Goal: Information Seeking & Learning: Learn about a topic

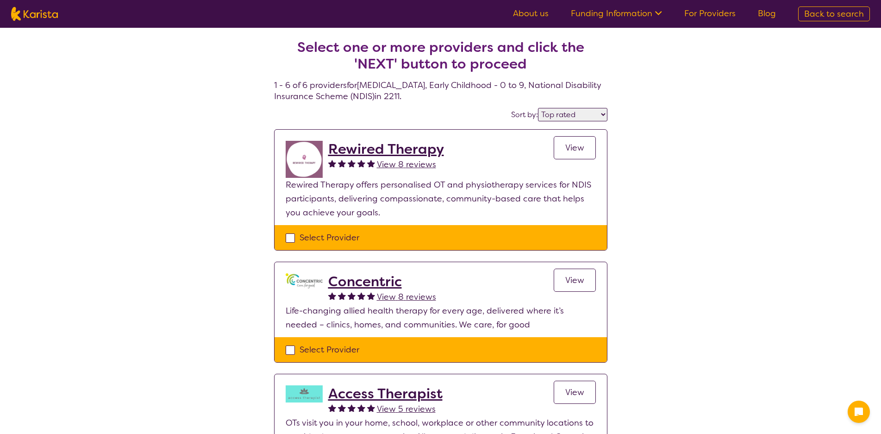
select select "by_score"
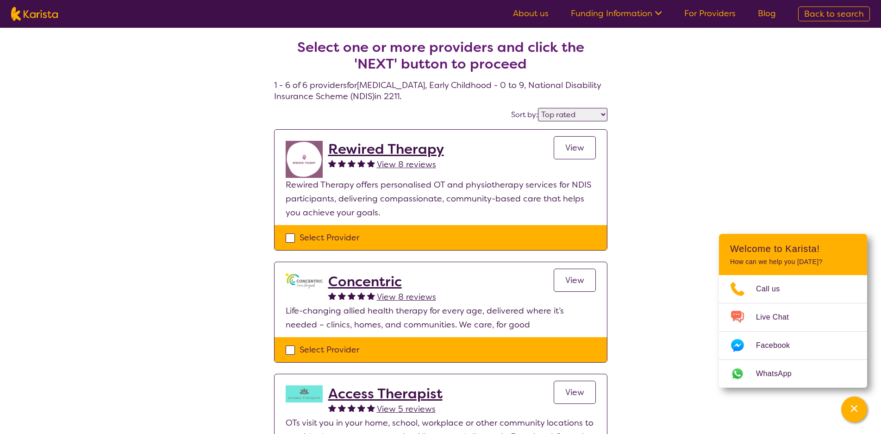
click at [579, 146] on span "View" at bounding box center [574, 147] width 19 height 11
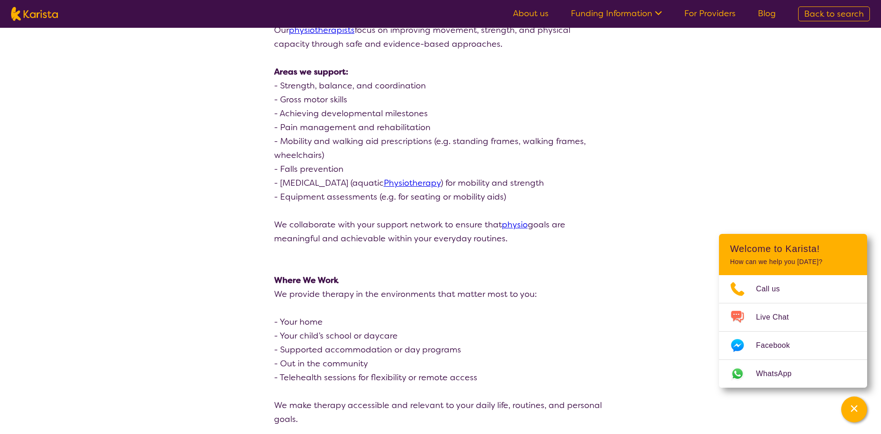
scroll to position [926, 0]
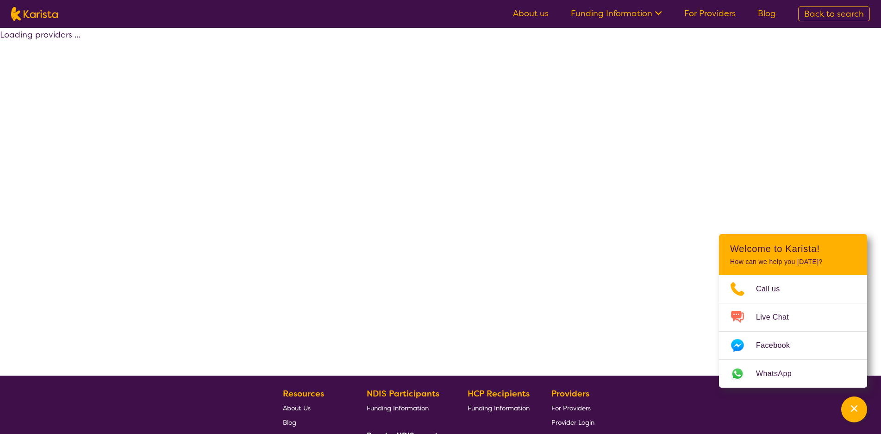
select select "by_score"
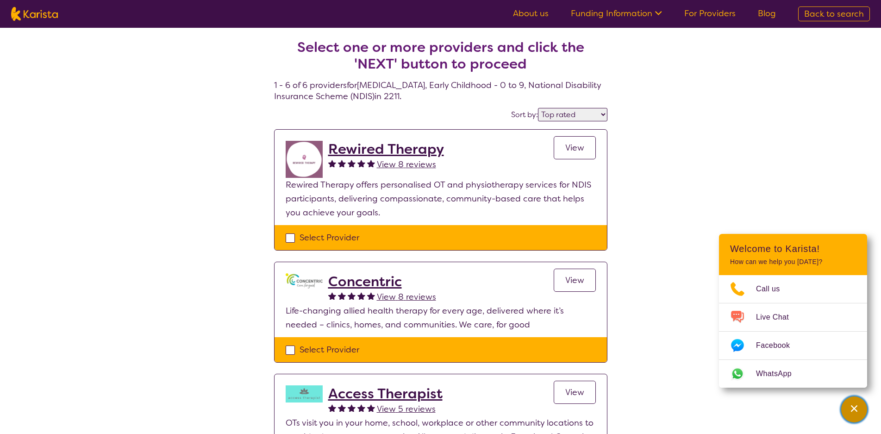
click at [860, 410] on div "Channel Menu" at bounding box center [854, 409] width 19 height 20
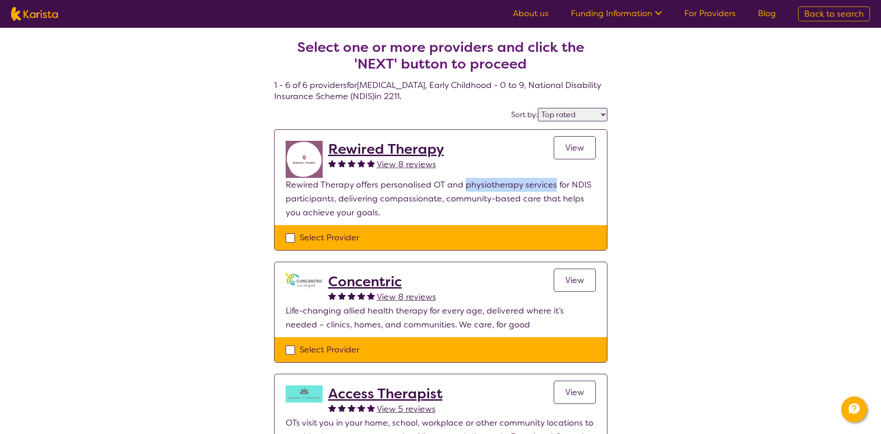
drag, startPoint x: 466, startPoint y: 188, endPoint x: 551, endPoint y: 188, distance: 85.6
click at [551, 188] on p "Rewired Therapy offers personalised OT and physiotherapy services for NDIS part…" at bounding box center [441, 199] width 310 height 42
click at [517, 205] on p "Rewired Therapy offers personalised OT and physiotherapy services for NDIS part…" at bounding box center [441, 199] width 310 height 42
click at [573, 285] on span "View" at bounding box center [574, 279] width 19 height 11
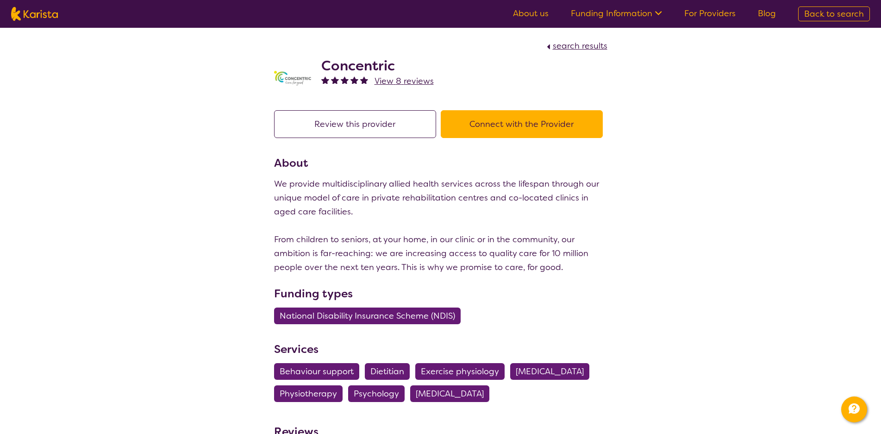
select select "by_score"
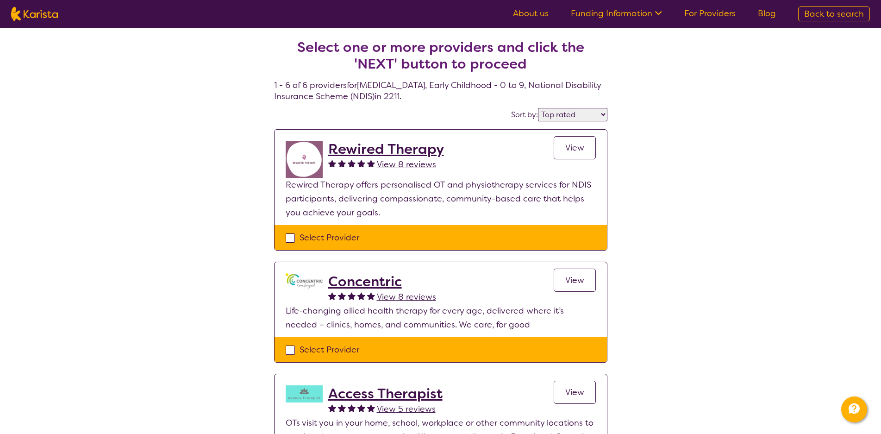
click at [627, 11] on link "Funding Information" at bounding box center [616, 13] width 91 height 11
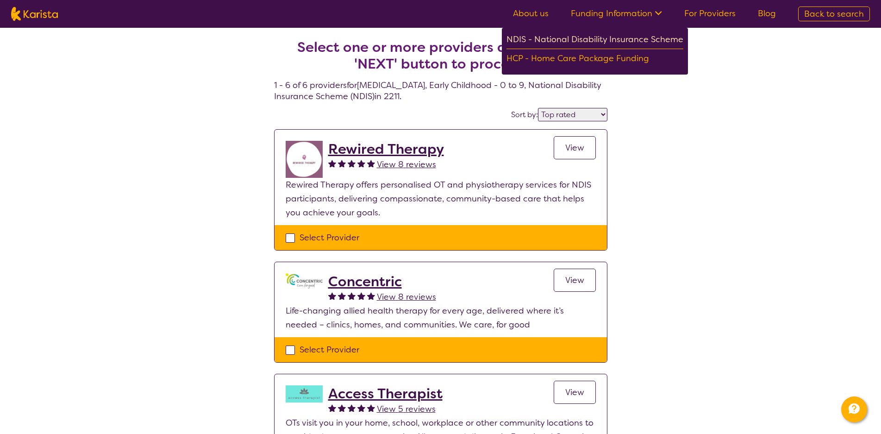
click at [625, 42] on div "NDIS - National Disability Insurance Scheme" at bounding box center [594, 40] width 177 height 17
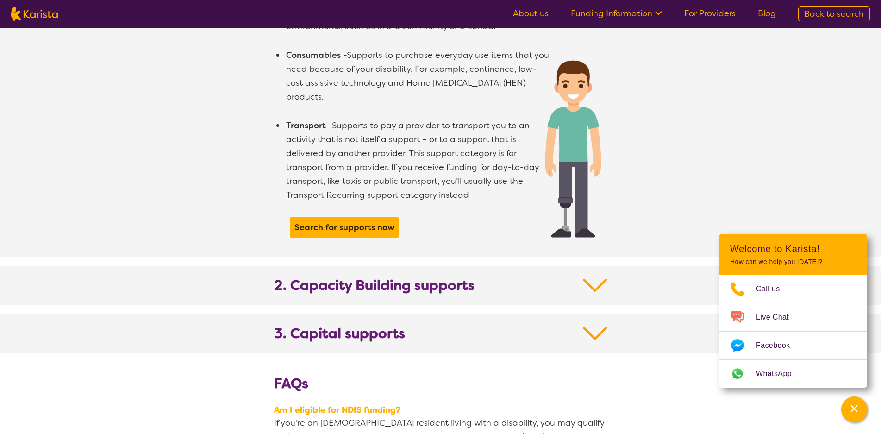
scroll to position [787, 0]
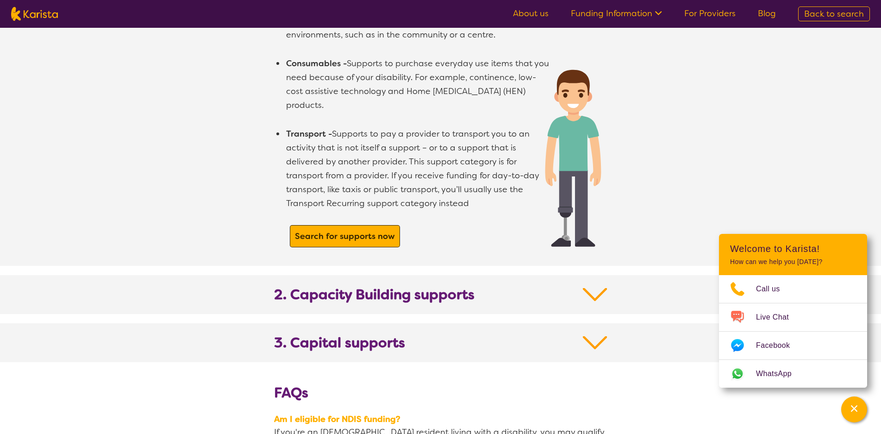
click at [325, 230] on b "Search for supports now" at bounding box center [345, 235] width 100 height 11
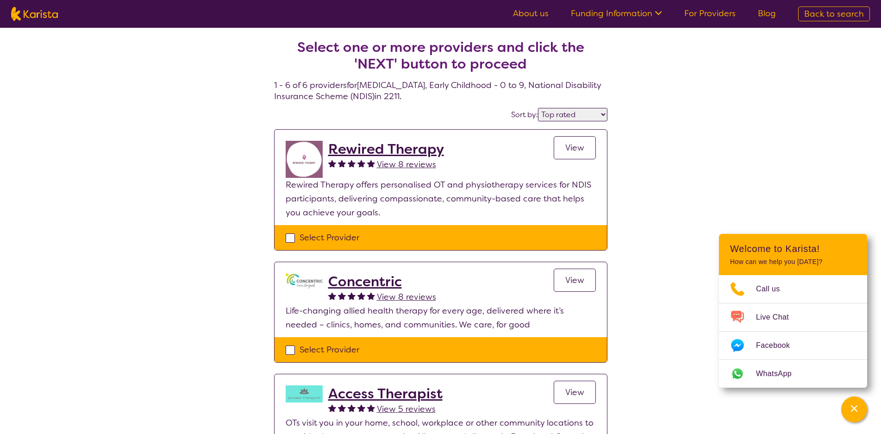
select select "by_score"
click at [572, 148] on span "View" at bounding box center [574, 147] width 19 height 11
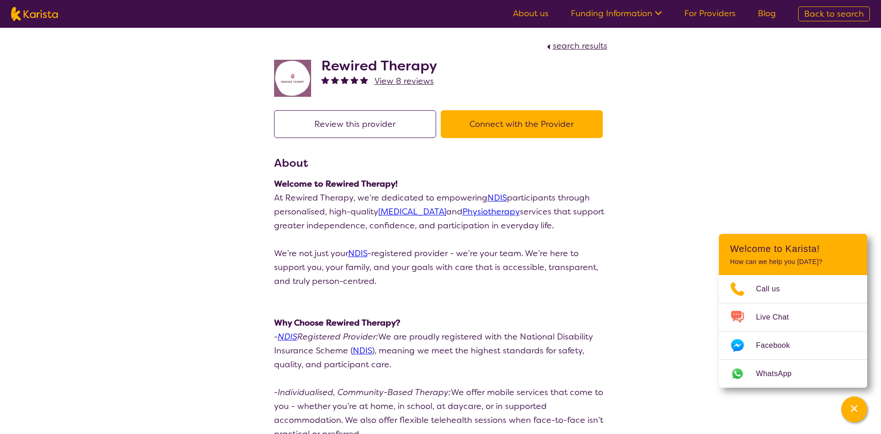
click at [570, 48] on span "search results" at bounding box center [580, 45] width 55 height 11
select select "by_score"
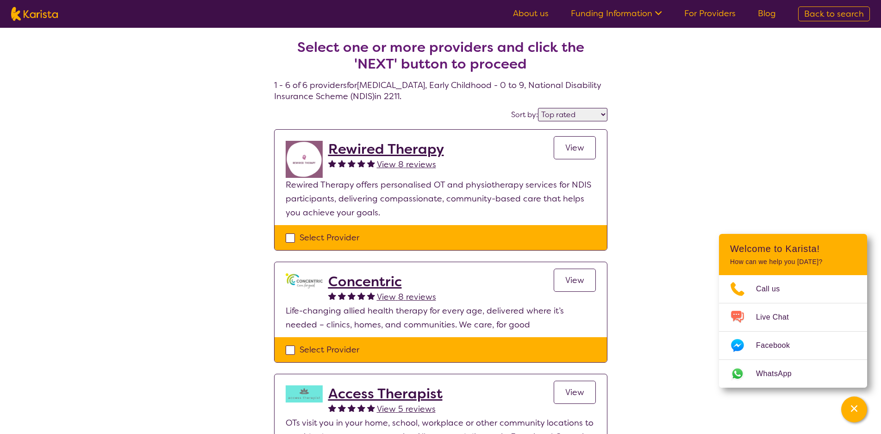
click at [528, 12] on link "About us" at bounding box center [531, 13] width 36 height 11
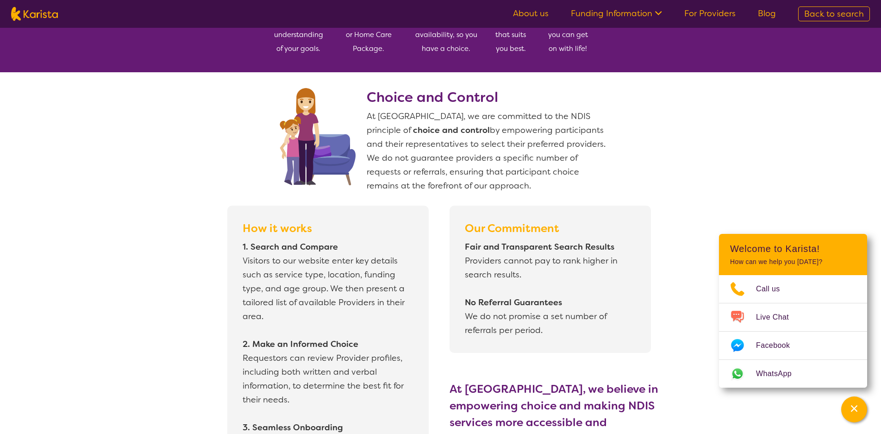
scroll to position [740, 0]
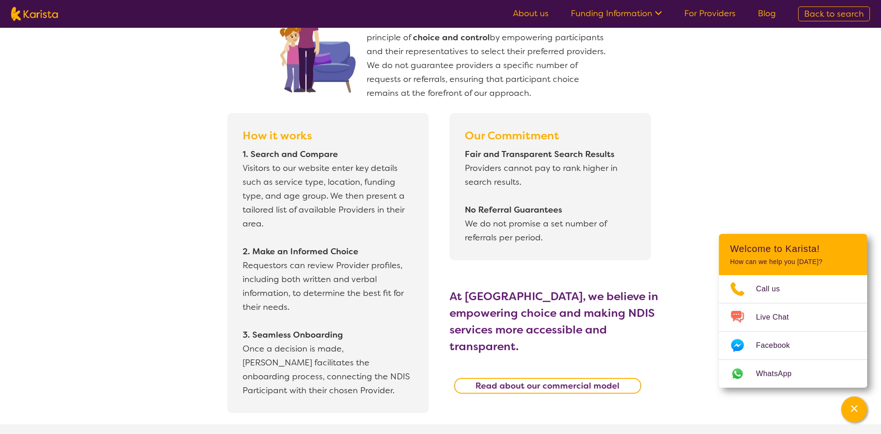
click at [655, 15] on icon at bounding box center [657, 12] width 10 height 10
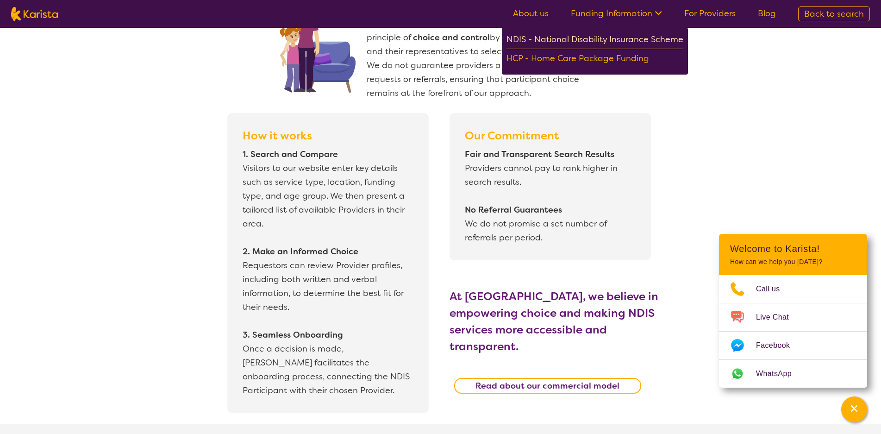
click at [637, 38] on div "NDIS - National Disability Insurance Scheme" at bounding box center [594, 40] width 177 height 17
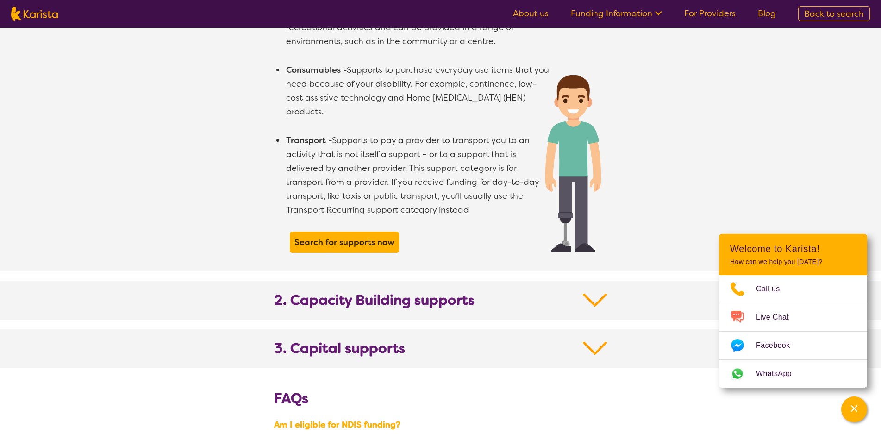
scroll to position [787, 0]
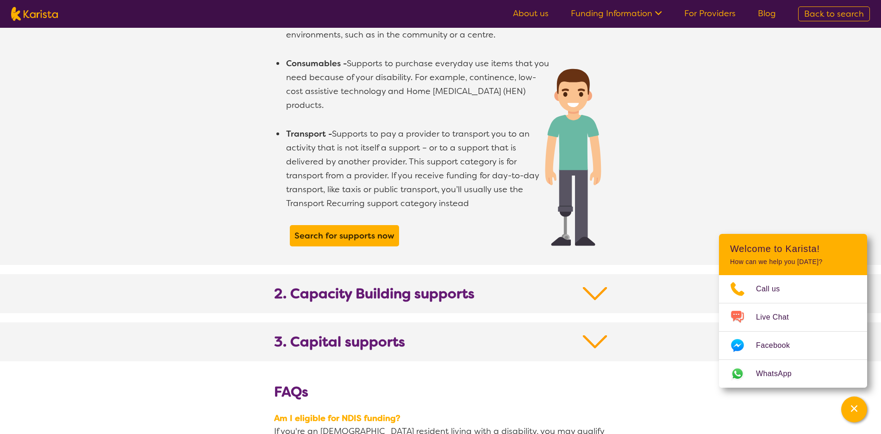
click at [586, 285] on img at bounding box center [595, 293] width 25 height 17
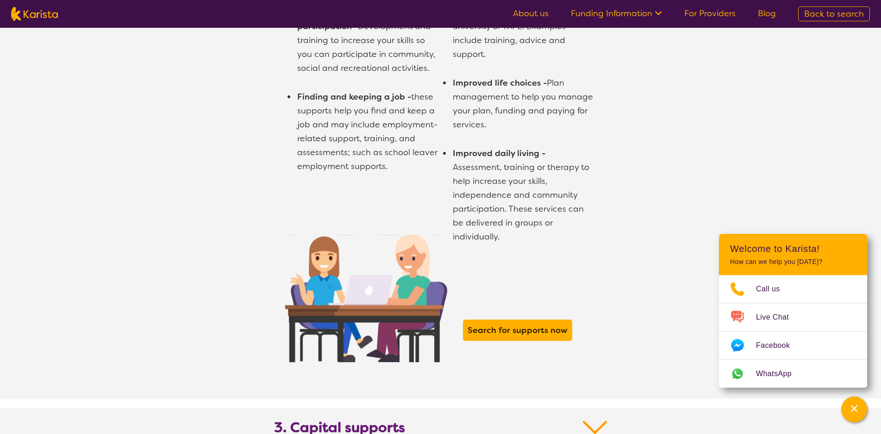
scroll to position [1342, 0]
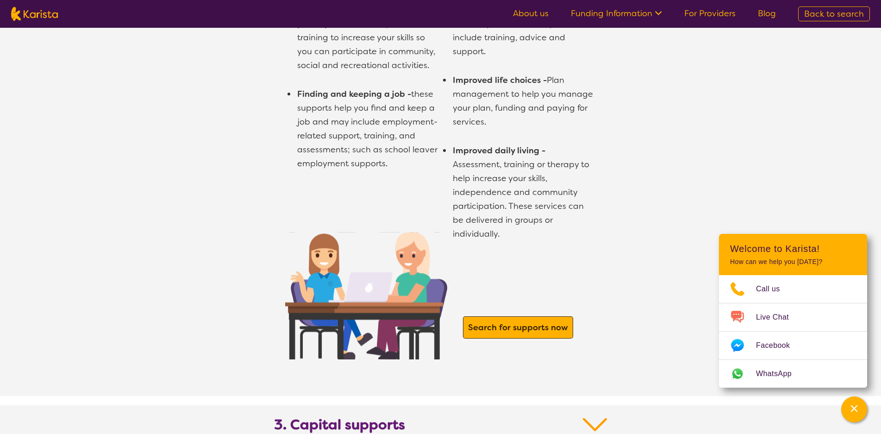
click at [517, 321] on span "Search for supports now" at bounding box center [518, 327] width 105 height 17
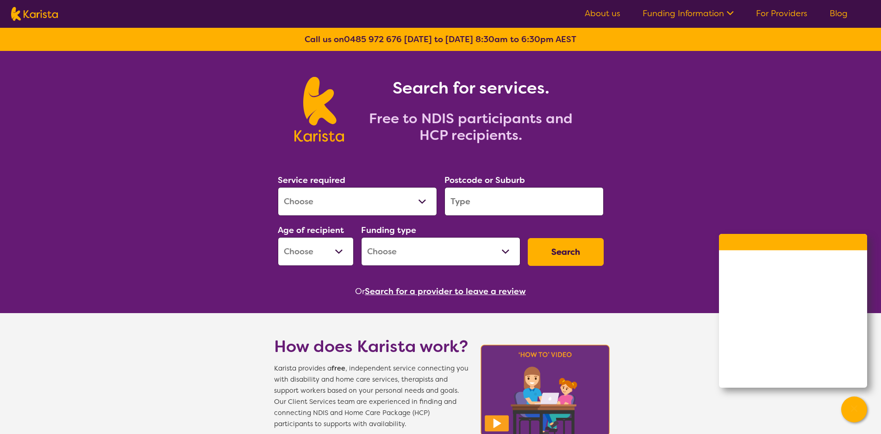
click at [419, 196] on select "Allied Health Assistant Assessment ([MEDICAL_DATA] or [MEDICAL_DATA]) Behaviour…" at bounding box center [357, 201] width 159 height 29
select select "Domestic and home help"
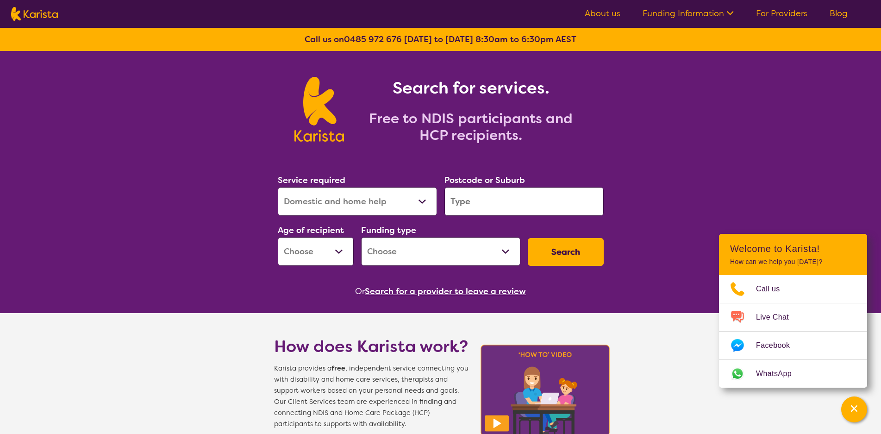
click at [278, 187] on select "Allied Health Assistant Assessment (ADHD or Autism) Behaviour support Counselli…" at bounding box center [357, 201] width 159 height 29
click at [476, 247] on select "Home Care Package (HCP) National Disability Insurance Scheme (NDIS) I don't know" at bounding box center [440, 251] width 159 height 29
select select "NDIS"
click at [361, 237] on select "Home Care Package (HCP) National Disability Insurance Scheme (NDIS) I don't know" at bounding box center [440, 251] width 159 height 29
click at [341, 254] on select "Early Childhood - 0 to 9 Child - 10 to 11 Adolescent - 12 to 17 Adult - 18 to 6…" at bounding box center [316, 251] width 76 height 29
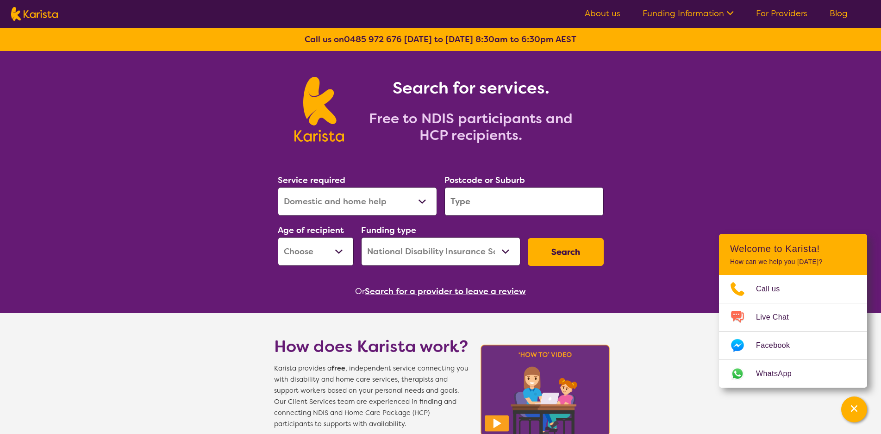
select select "AD"
click at [278, 237] on select "Early Childhood - 0 to 9 Child - 10 to 11 Adolescent - 12 to 17 Adult - 18 to 6…" at bounding box center [316, 251] width 76 height 29
click at [504, 208] on input "search" at bounding box center [523, 201] width 159 height 29
type input "2100"
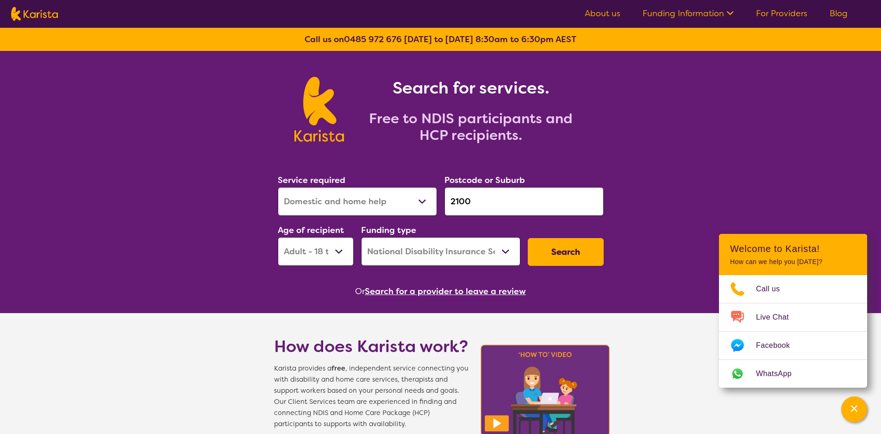
click at [577, 252] on button "Search" at bounding box center [566, 252] width 76 height 28
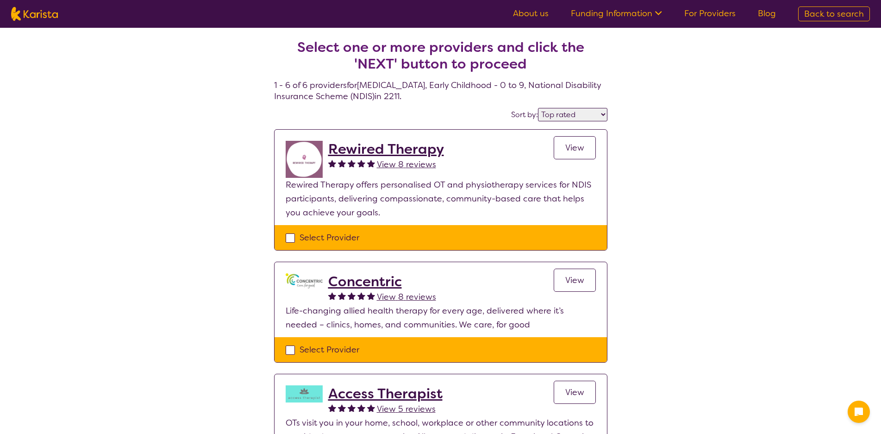
select select "by_score"
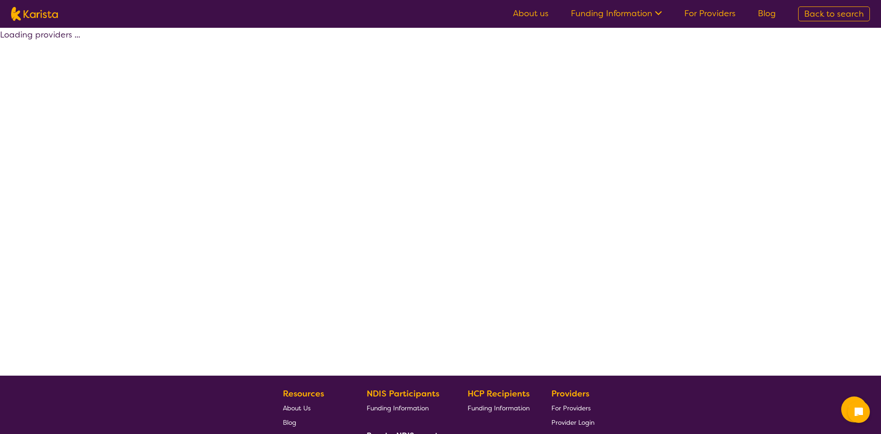
select select "by_score"
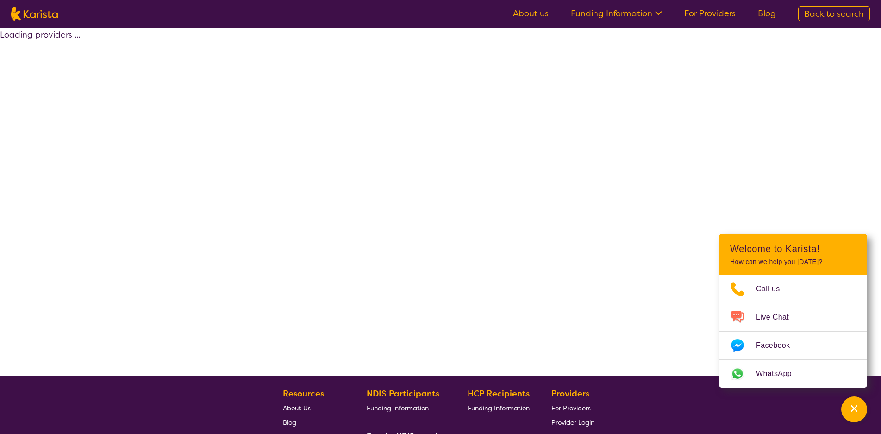
select select "by_score"
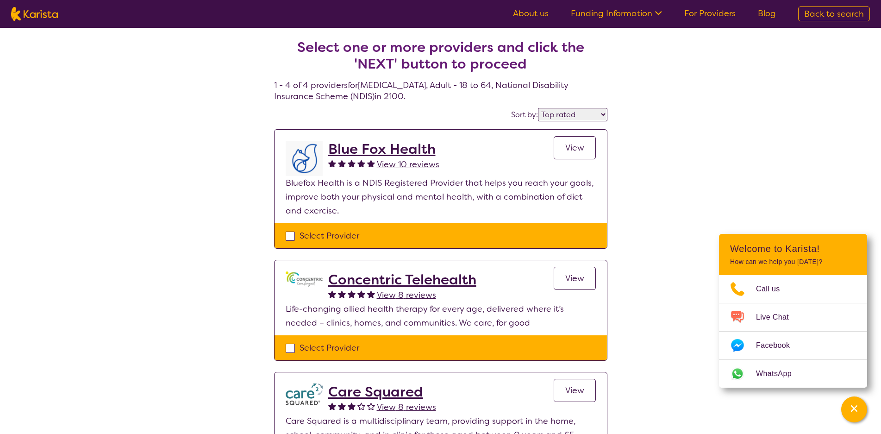
click at [572, 145] on span "View" at bounding box center [574, 147] width 19 height 11
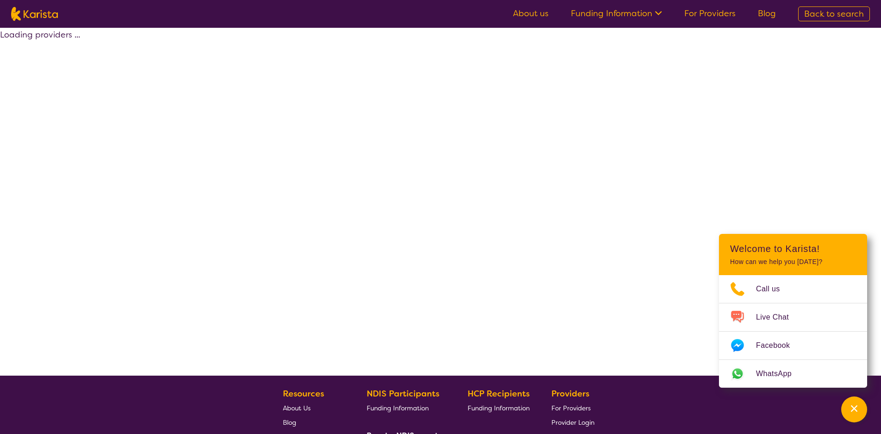
select select "by_score"
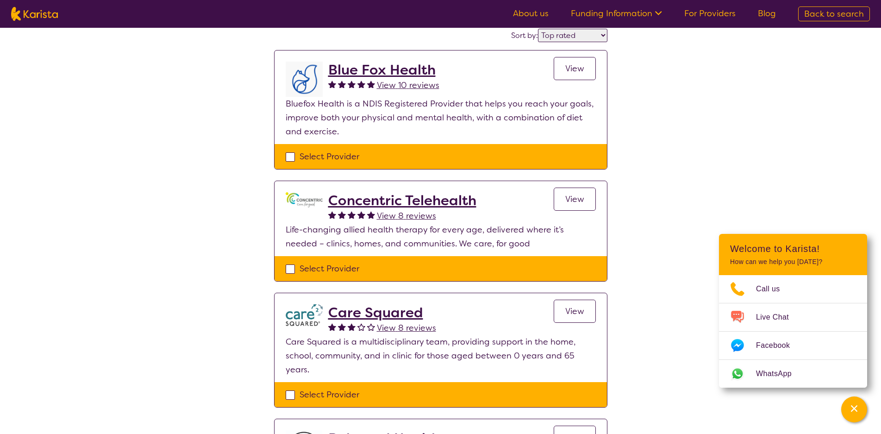
scroll to position [93, 0]
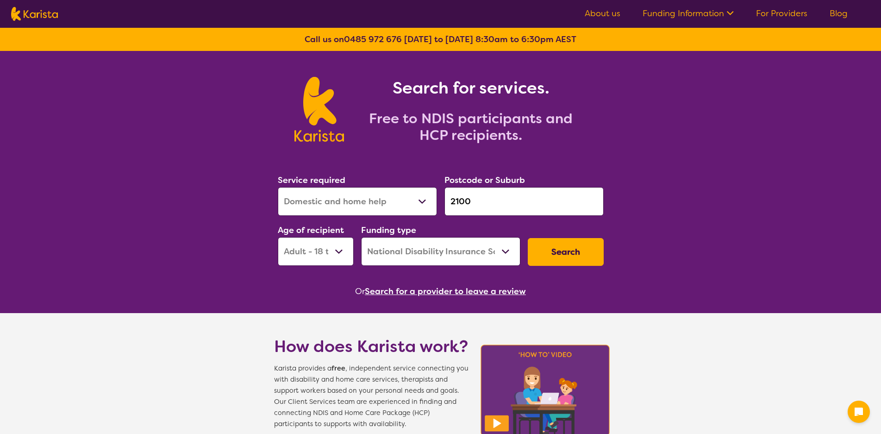
select select "Domestic and home help"
select select "AD"
select select "NDIS"
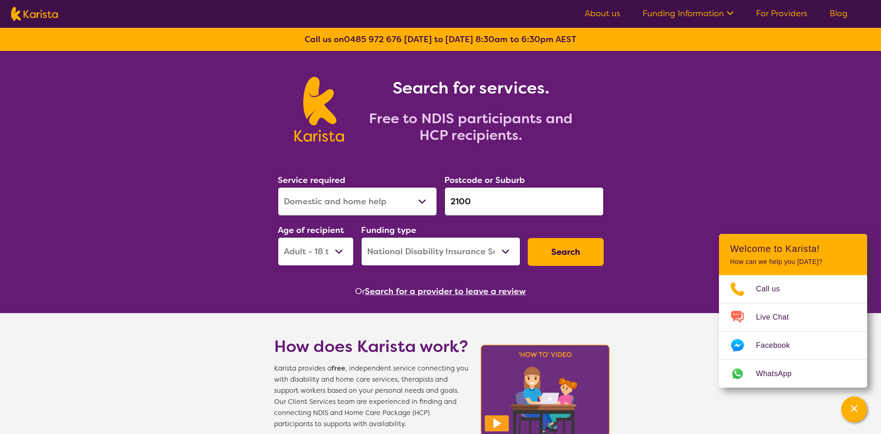
scroll to position [185, 0]
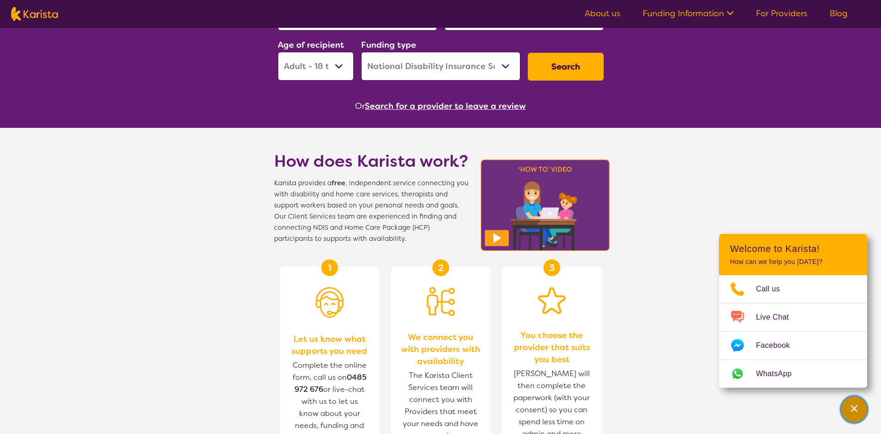
click at [846, 408] on div "Channel Menu" at bounding box center [854, 409] width 19 height 20
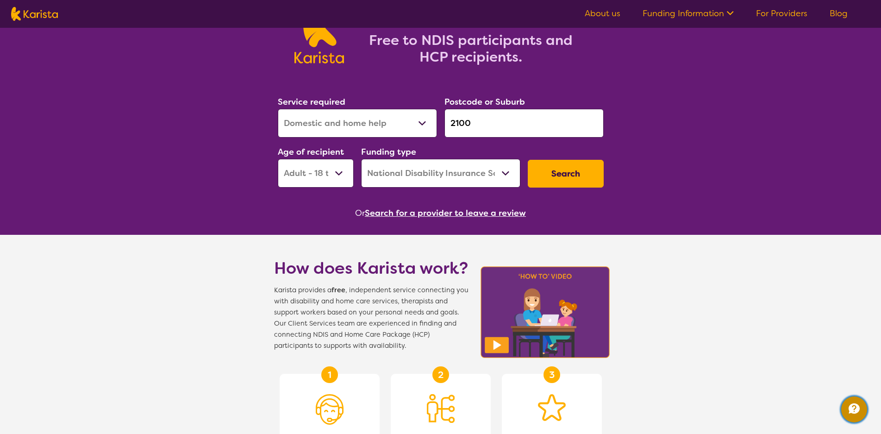
scroll to position [0, 0]
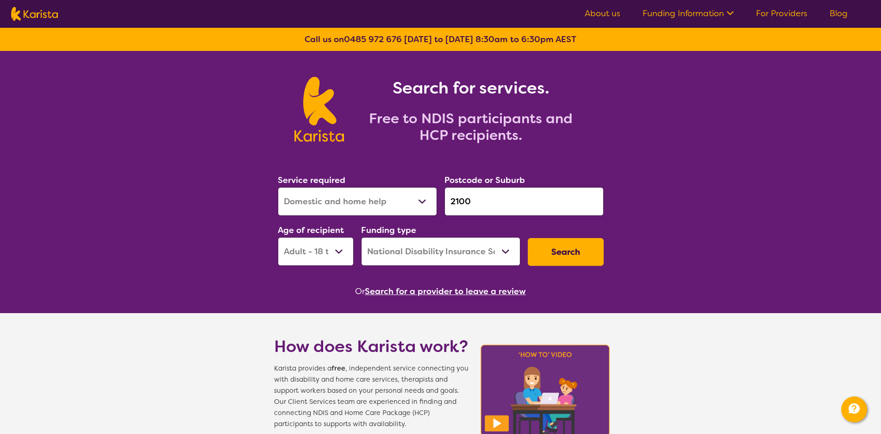
click at [557, 253] on button "Search" at bounding box center [566, 252] width 76 height 28
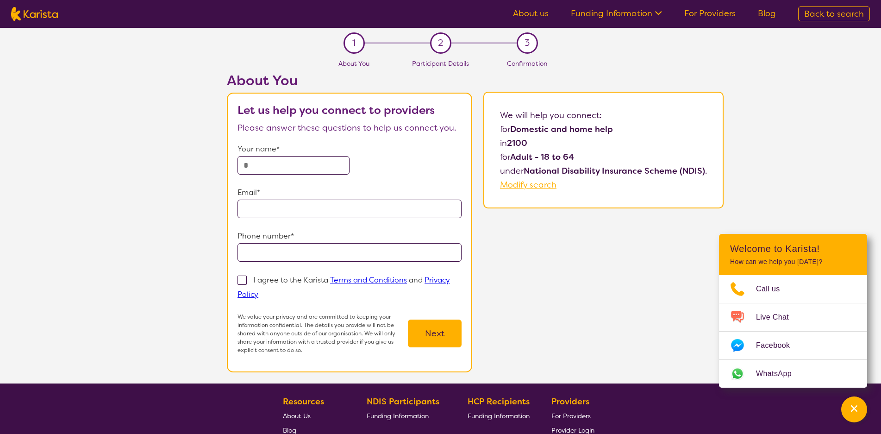
click at [205, 125] on div "About You Let us help you connect to providers Please answer these questions to…" at bounding box center [474, 227] width 811 height 311
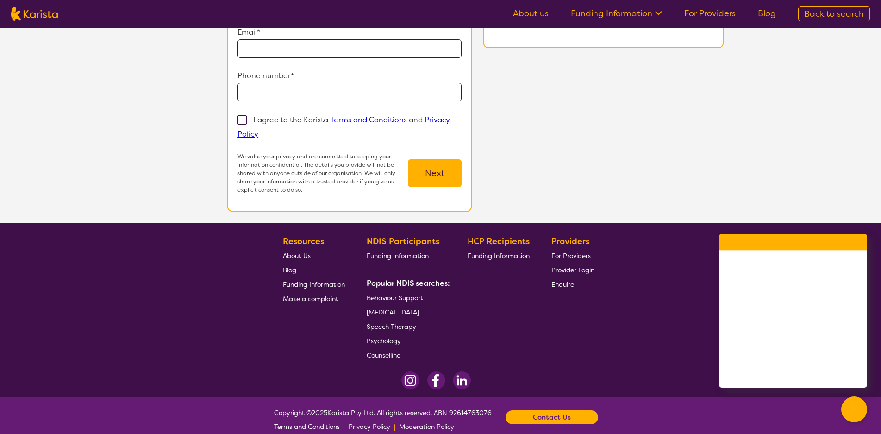
scroll to position [173, 0]
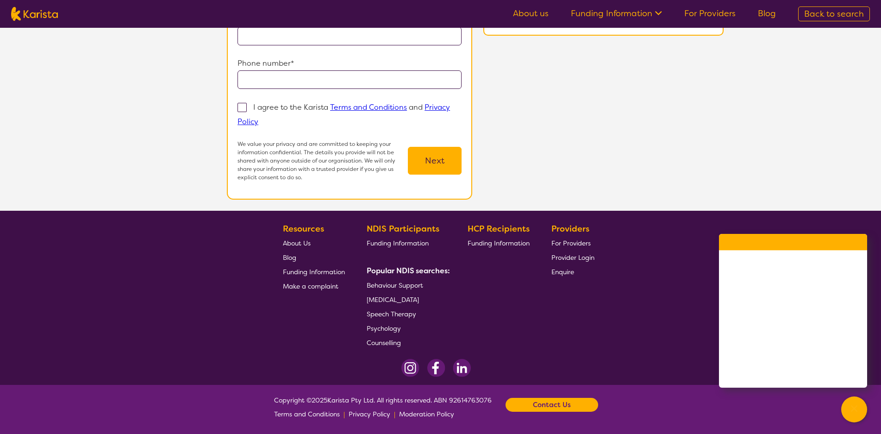
click at [377, 331] on span "Psychology" at bounding box center [384, 328] width 34 height 8
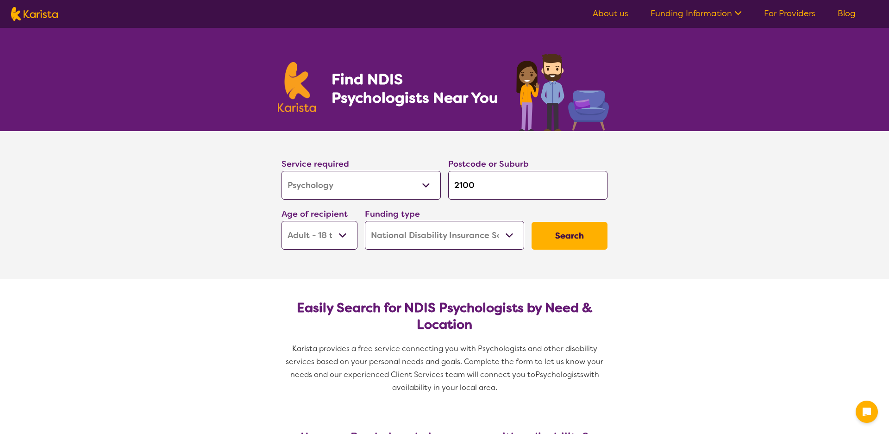
select select "Psychology"
select select "AD"
select select "NDIS"
select select "Psychology"
select select "AD"
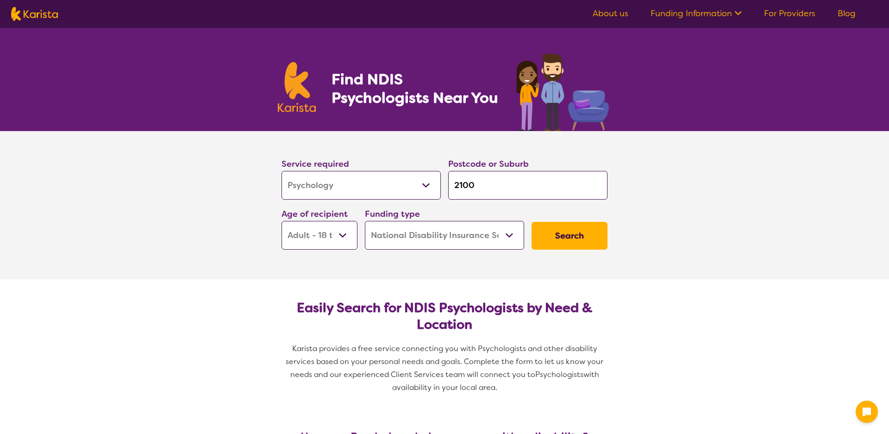
select select "NDIS"
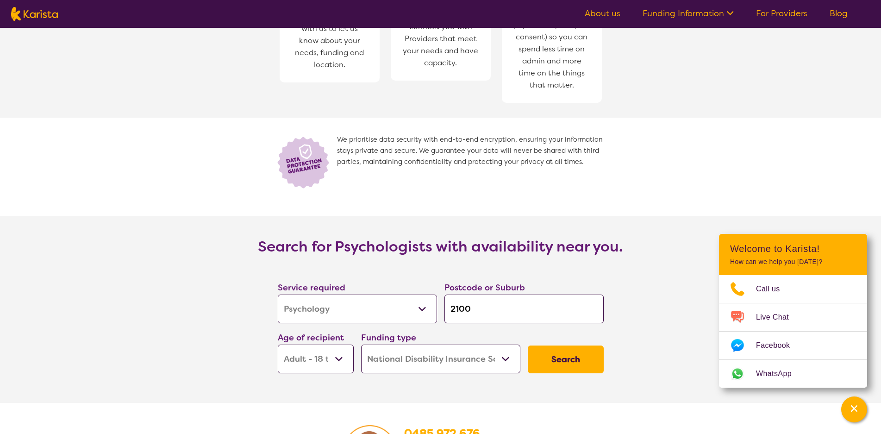
scroll to position [1388, 0]
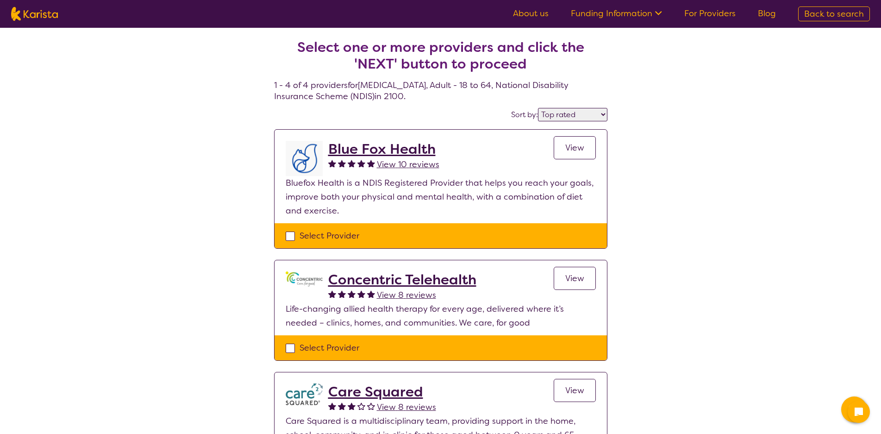
select select "by_score"
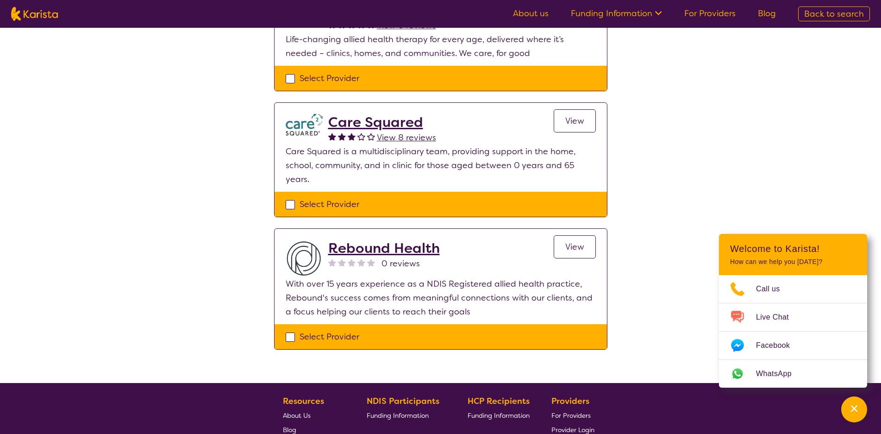
scroll to position [278, 0]
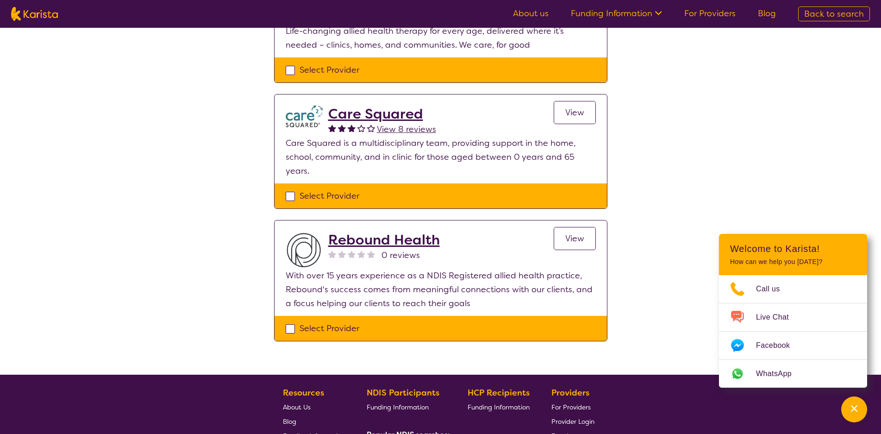
click at [572, 237] on span "View" at bounding box center [574, 238] width 19 height 11
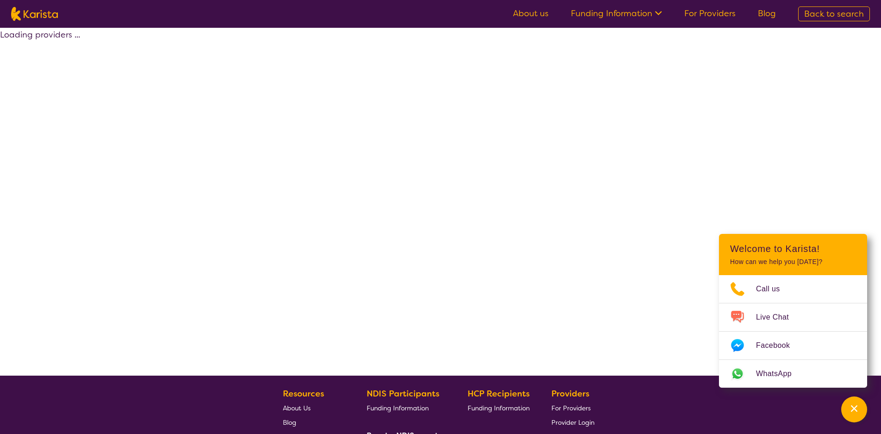
scroll to position [165, 0]
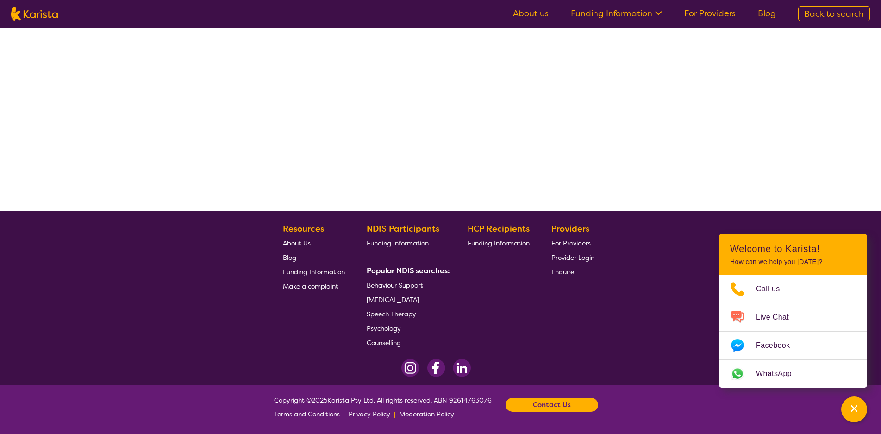
select select "by_score"
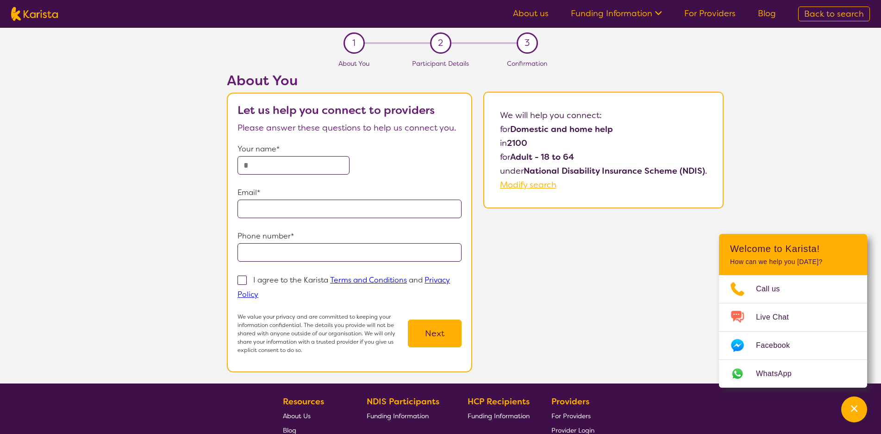
click at [831, 17] on span "Back to search" at bounding box center [834, 13] width 60 height 11
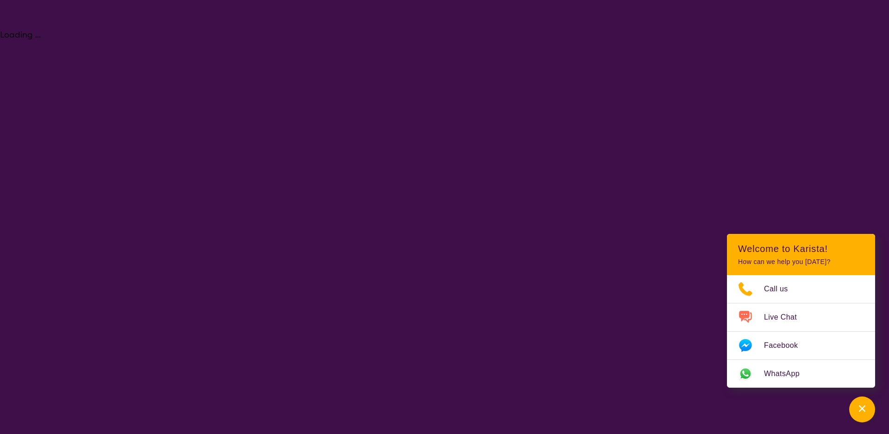
select select "Psychology"
select select "AD"
select select "NDIS"
select select "Psychology"
select select "AD"
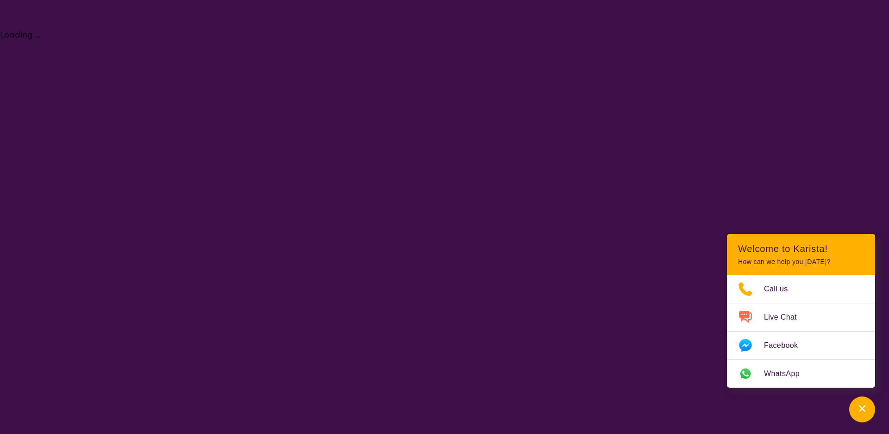
select select "NDIS"
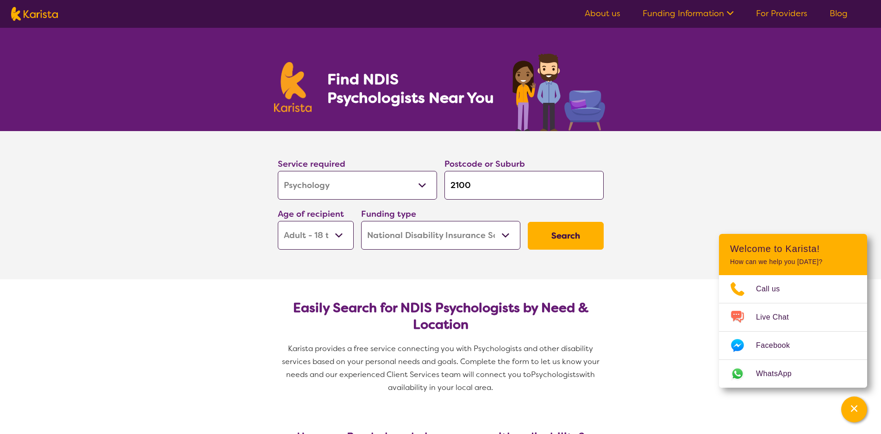
click at [382, 176] on select "Allied Health Assistant Assessment ([MEDICAL_DATA] or [MEDICAL_DATA]) Behaviour…" at bounding box center [357, 185] width 159 height 29
select select "Domestic and home help"
click at [278, 171] on select "Allied Health Assistant Assessment ([MEDICAL_DATA] or [MEDICAL_DATA]) Behaviour…" at bounding box center [357, 185] width 159 height 29
select select "Domestic and home help"
